Goal: Transaction & Acquisition: Purchase product/service

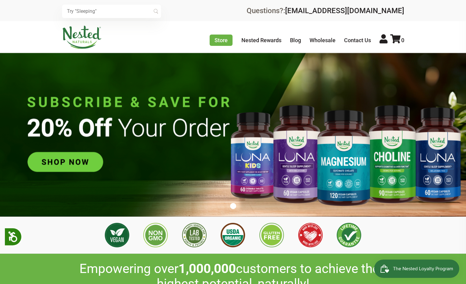
scroll to position [0, 215]
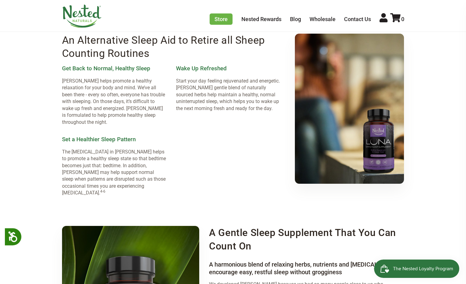
scroll to position [852, 0]
